Goal: Information Seeking & Learning: Learn about a topic

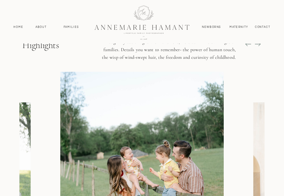
scroll to position [489, 0]
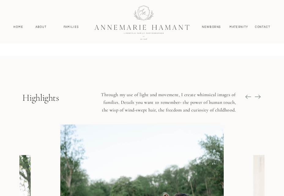
click at [259, 94] on icon at bounding box center [257, 96] width 7 height 7
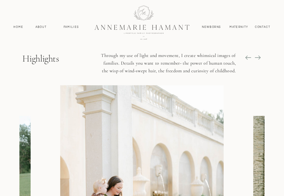
scroll to position [520, 0]
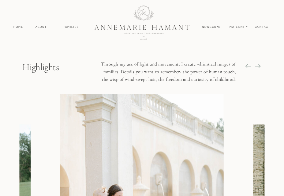
click at [259, 66] on icon at bounding box center [257, 66] width 7 height 7
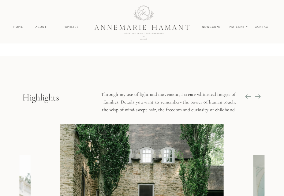
scroll to position [489, 0]
click at [256, 96] on icon at bounding box center [257, 96] width 7 height 7
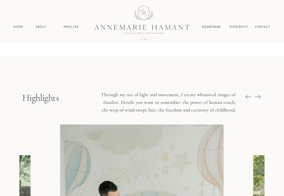
click at [259, 98] on icon at bounding box center [259, 96] width 2 height 4
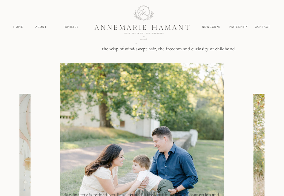
scroll to position [520, 0]
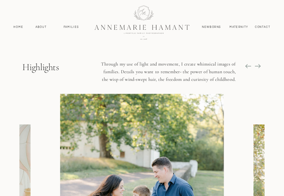
click at [260, 68] on icon at bounding box center [257, 66] width 7 height 7
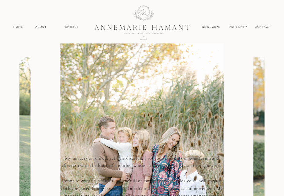
scroll to position [489, 0]
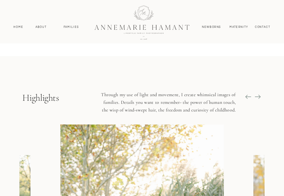
click at [259, 95] on icon at bounding box center [259, 96] width 2 height 4
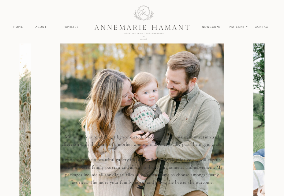
scroll to position [611, 0]
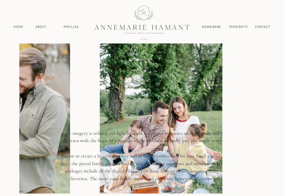
click at [90, 106] on div at bounding box center [141, 124] width 245 height 245
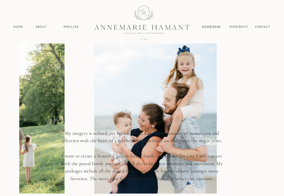
click at [71, 98] on div at bounding box center [141, 124] width 245 height 245
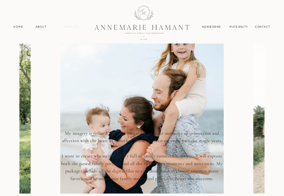
click at [74, 28] on nav "Families" at bounding box center [71, 27] width 21 height 4
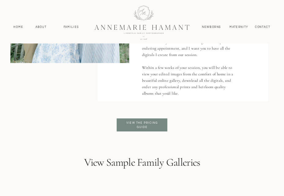
scroll to position [1162, 0]
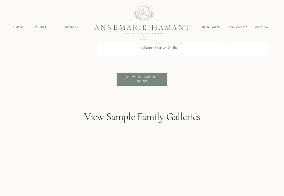
click at [153, 80] on p "View the pricing guide" at bounding box center [142, 79] width 39 height 9
